Goal: Go to known website: Access a specific website the user already knows

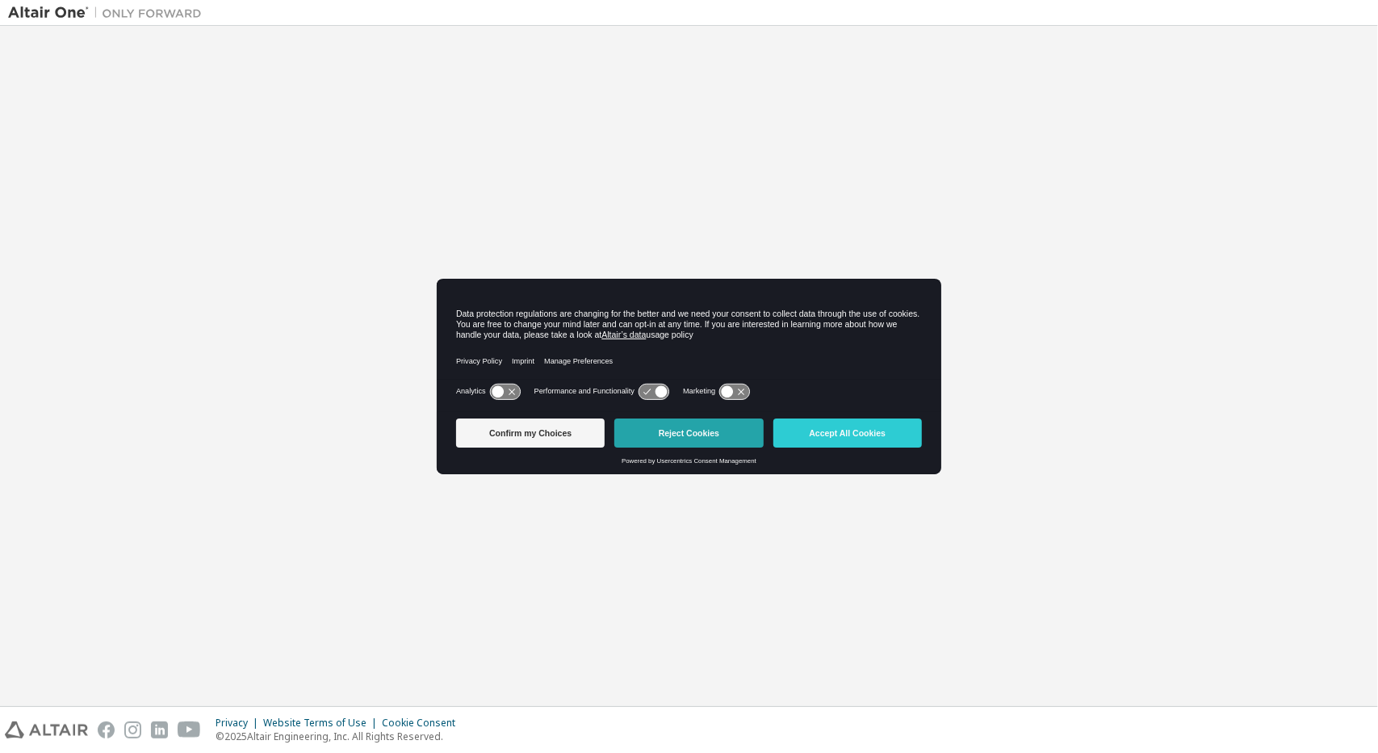
click at [701, 430] on button "Reject Cookies" at bounding box center [688, 432] width 149 height 29
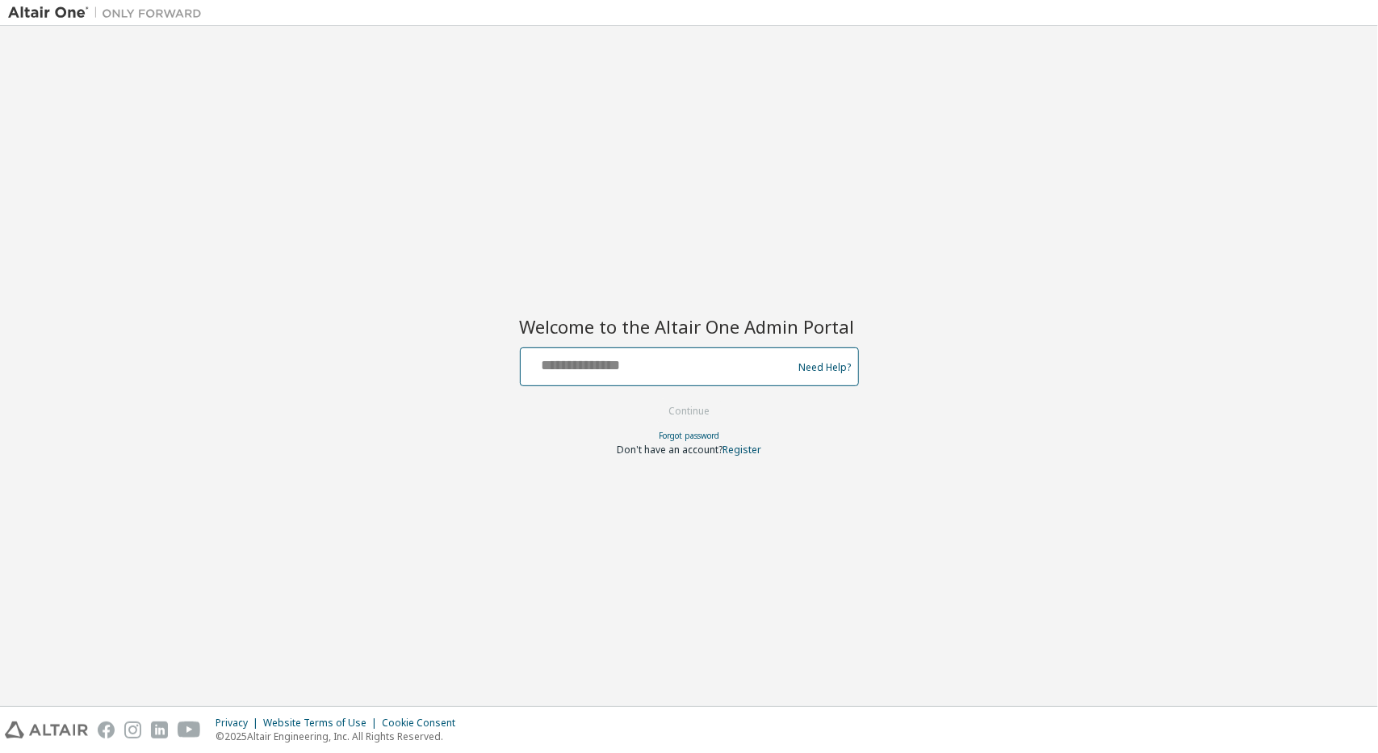
click at [639, 357] on input "text" at bounding box center [659, 362] width 264 height 23
type input "**********"
click at [702, 406] on button "Continue" at bounding box center [689, 411] width 75 height 24
